Goal: Information Seeking & Learning: Learn about a topic

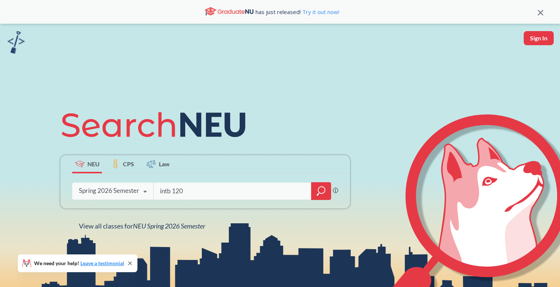
type input "intb 1203"
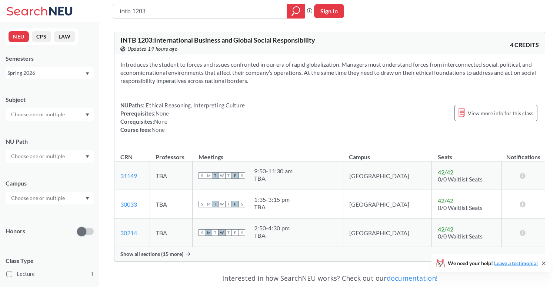
click at [175, 256] on span "Show all sections (15 more)" at bounding box center [151, 254] width 63 height 7
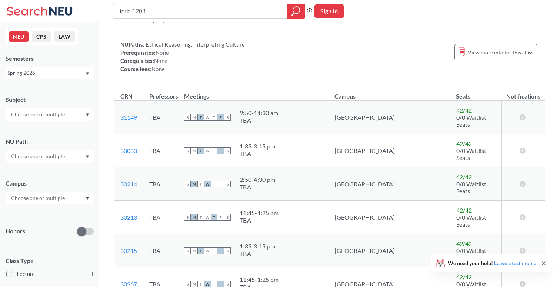
scroll to position [64, 0]
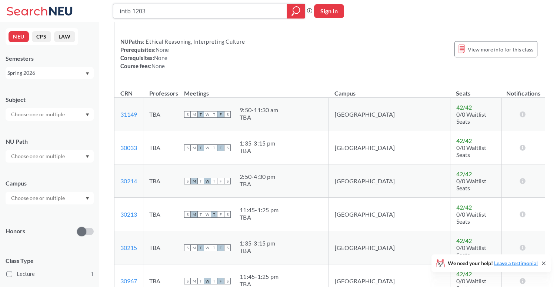
drag, startPoint x: 238, startPoint y: 14, endPoint x: 98, endPoint y: 7, distance: 139.9
click at [97, 6] on div "intb 1203 Phrase search guarantees the exact search appears in the results. Ex.…" at bounding box center [280, 11] width 560 height 22
drag, startPoint x: 218, startPoint y: 9, endPoint x: 106, endPoint y: -2, distance: 112.8
click at [106, 0] on html "intb 1203 Phrase search guarantees the exact search appears in the results. Ex.…" at bounding box center [280, 79] width 560 height 287
type input "calculus 3"
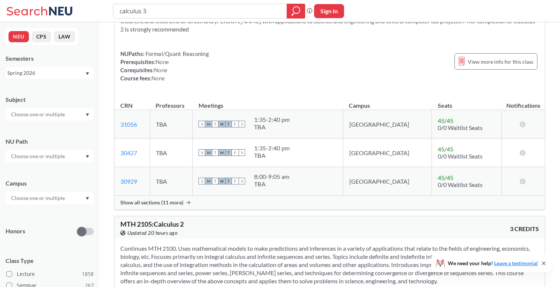
scroll to position [130, 0]
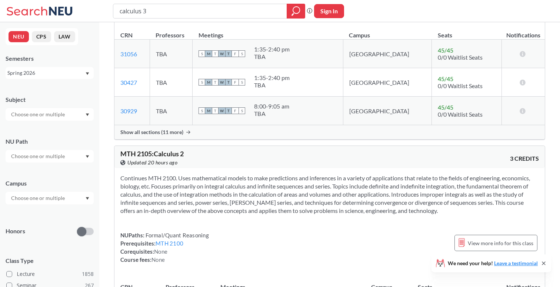
click at [179, 130] on span "Show all sections (11 more)" at bounding box center [151, 132] width 63 height 7
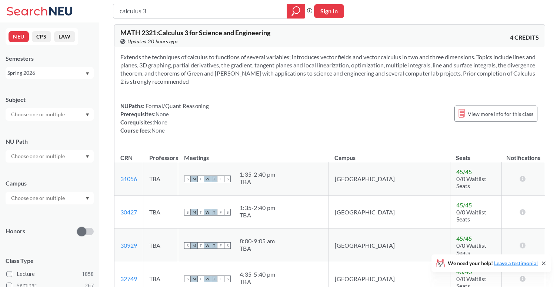
scroll to position [0, 0]
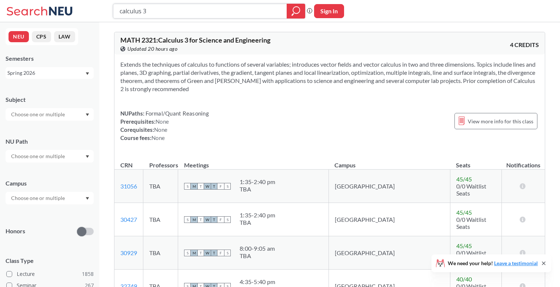
drag, startPoint x: 252, startPoint y: 11, endPoint x: 49, endPoint y: 11, distance: 203.1
click at [49, 11] on div "calculus 3 Phrase search guarantees the exact search appears in the results. Ex…" at bounding box center [280, 11] width 560 height 22
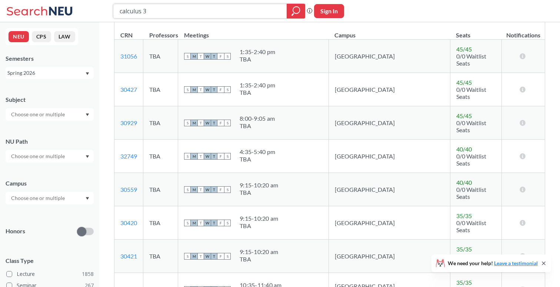
scroll to position [129, 0]
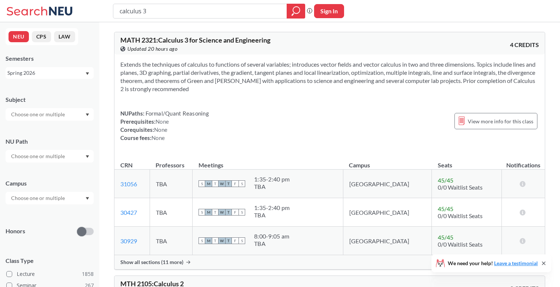
drag, startPoint x: 215, startPoint y: 9, endPoint x: 91, endPoint y: 1, distance: 124.0
click at [91, 1] on div "calculus 3 Phrase search guarantees the exact search appears in the results. Ex…" at bounding box center [280, 11] width 560 height 22
type input "physics"
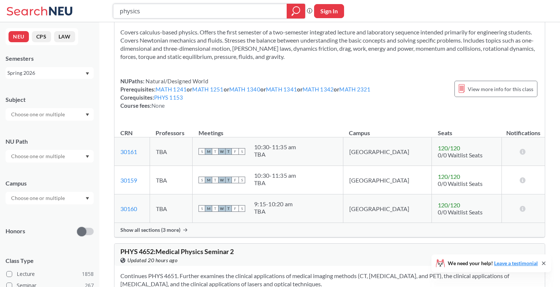
scroll to position [1135, 0]
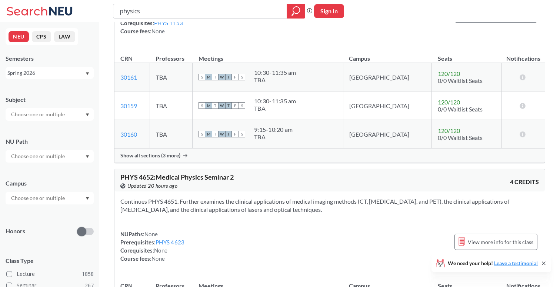
click at [173, 155] on span "Show all sections (3 more)" at bounding box center [150, 155] width 60 height 7
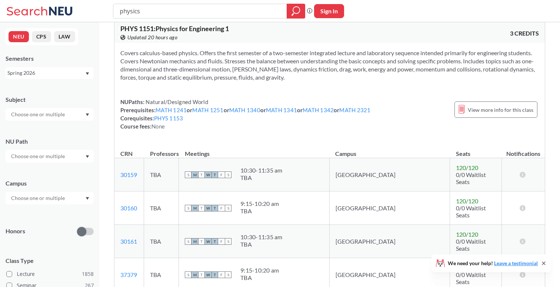
scroll to position [1073, 0]
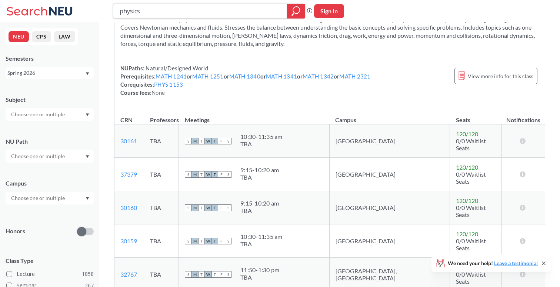
drag, startPoint x: 166, startPoint y: 13, endPoint x: 85, endPoint y: 8, distance: 81.0
click at [85, 8] on div "physics Phrase search guarantees the exact search appears in the results. Ex. I…" at bounding box center [280, 11] width 560 height 22
type input "phys 1152"
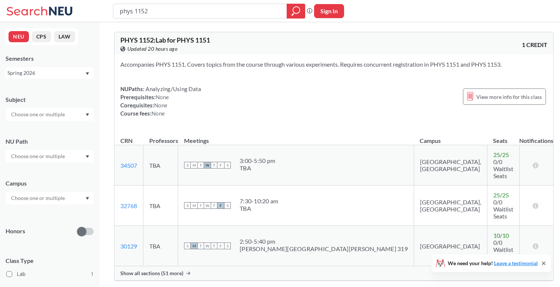
click at [159, 270] on span "Show all sections (51 more)" at bounding box center [151, 273] width 63 height 7
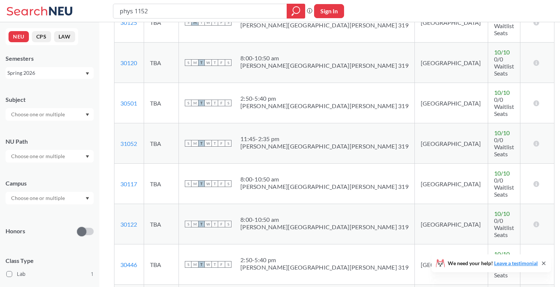
scroll to position [908, 0]
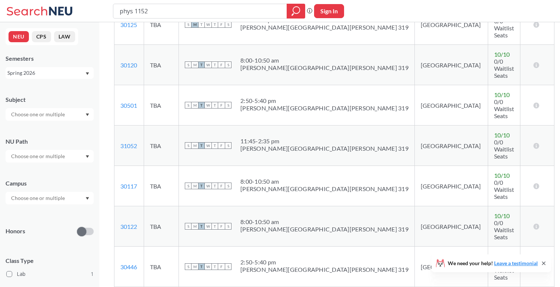
click at [238, 11] on input "phys 1152" at bounding box center [200, 11] width 163 height 13
type input "phys 1153"
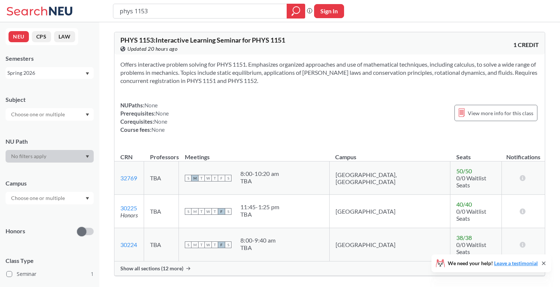
click at [169, 265] on span "Show all sections (12 more)" at bounding box center [151, 268] width 63 height 7
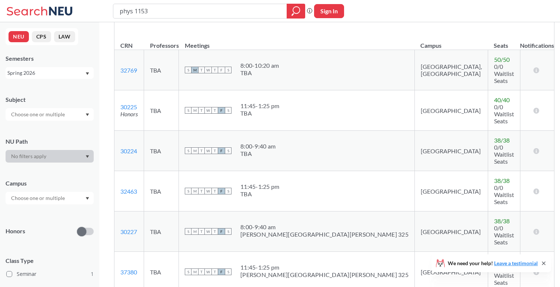
scroll to position [42, 0]
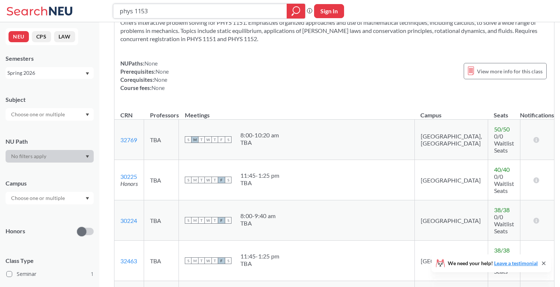
click at [196, 13] on input "phys 1153" at bounding box center [200, 11] width 163 height 13
type input "phys 1151"
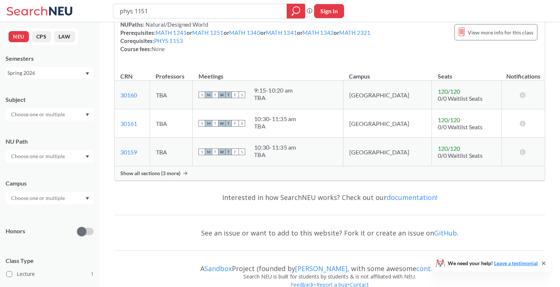
scroll to position [82, 0]
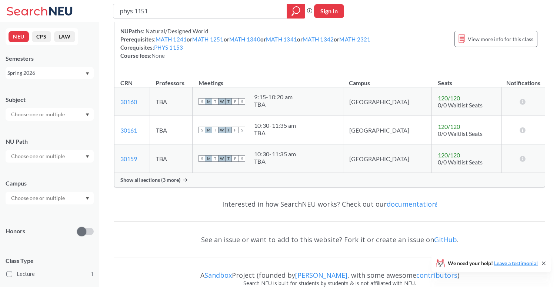
click at [176, 179] on span "Show all sections (3 more)" at bounding box center [150, 180] width 60 height 7
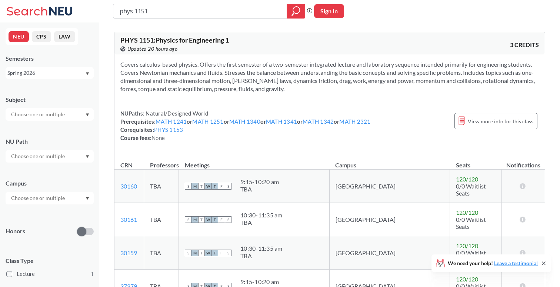
scroll to position [1, 0]
